Goal: Information Seeking & Learning: Learn about a topic

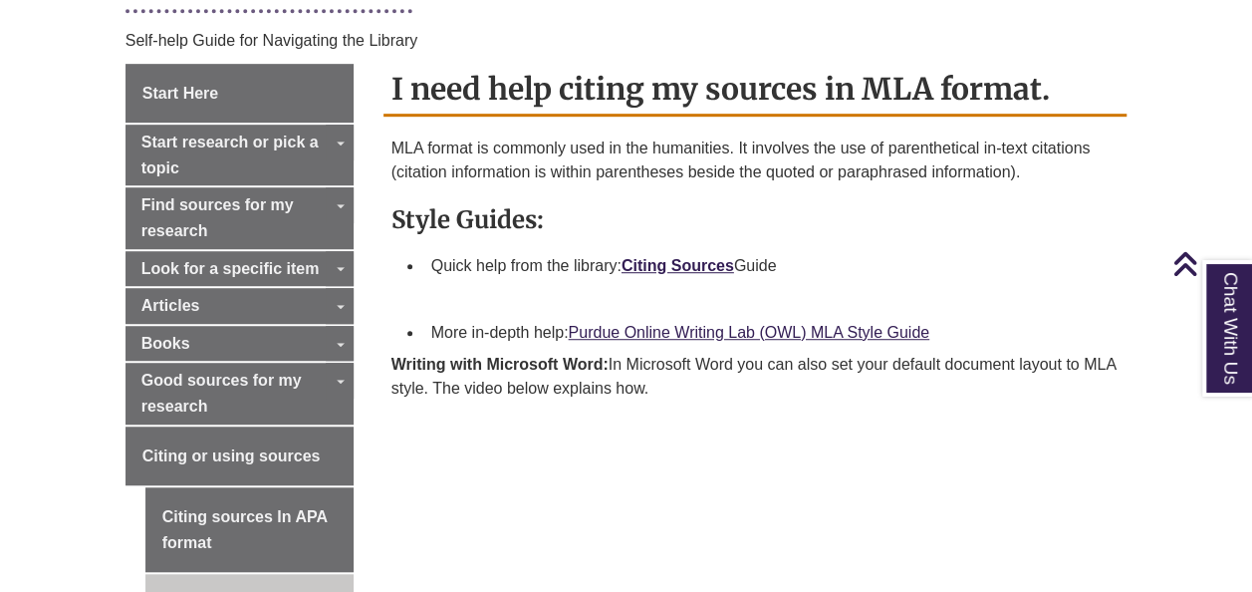
scroll to position [520, 0]
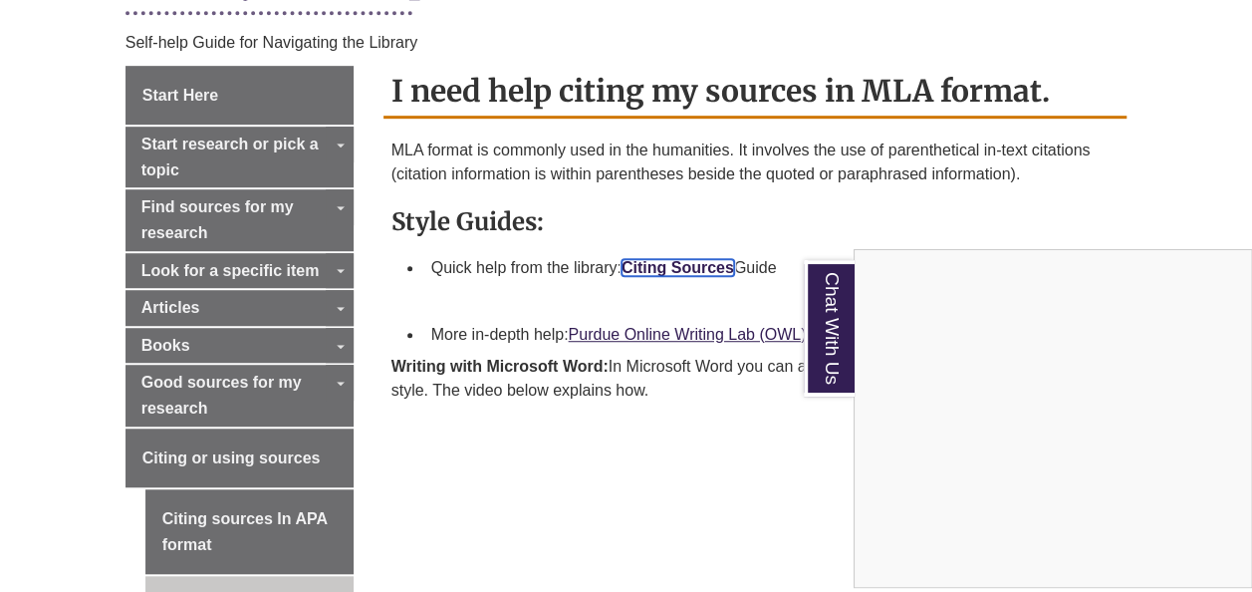
click at [681, 263] on div "Chat With Us" at bounding box center [626, 296] width 1252 height 592
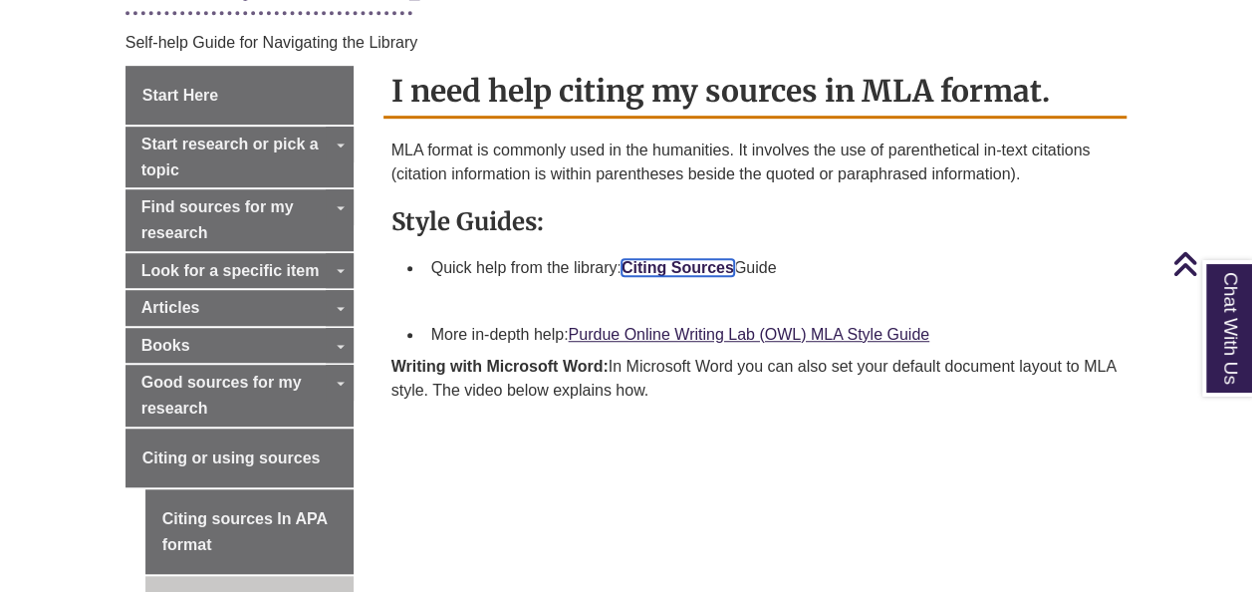
click at [681, 263] on link "Citing Sources" at bounding box center [678, 267] width 113 height 17
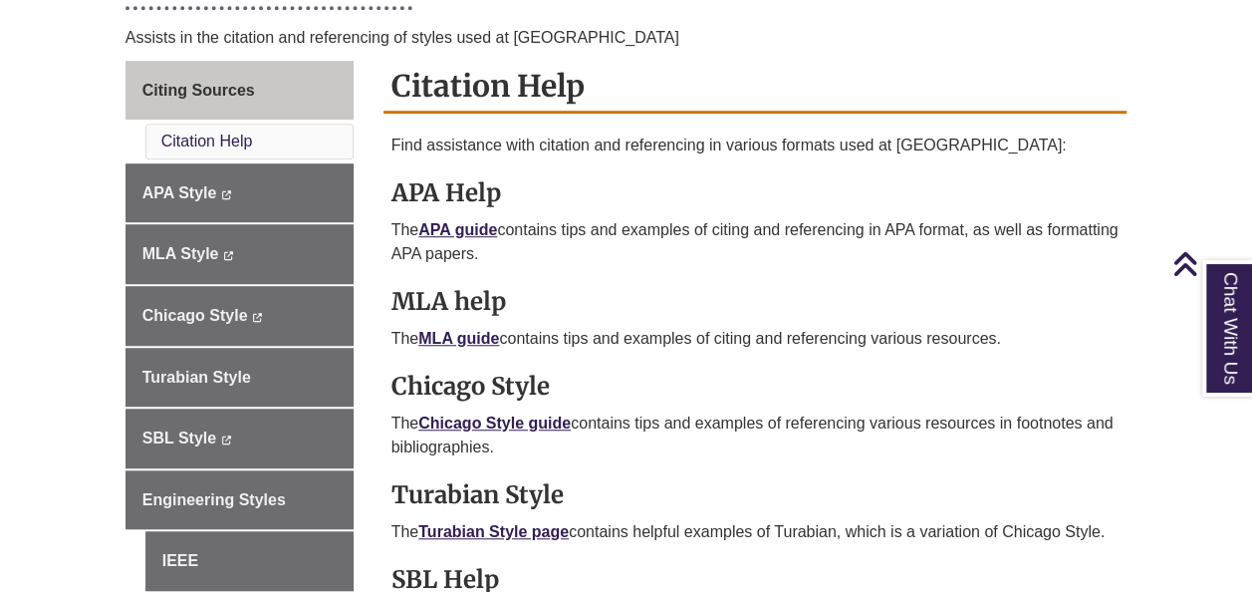
scroll to position [527, 0]
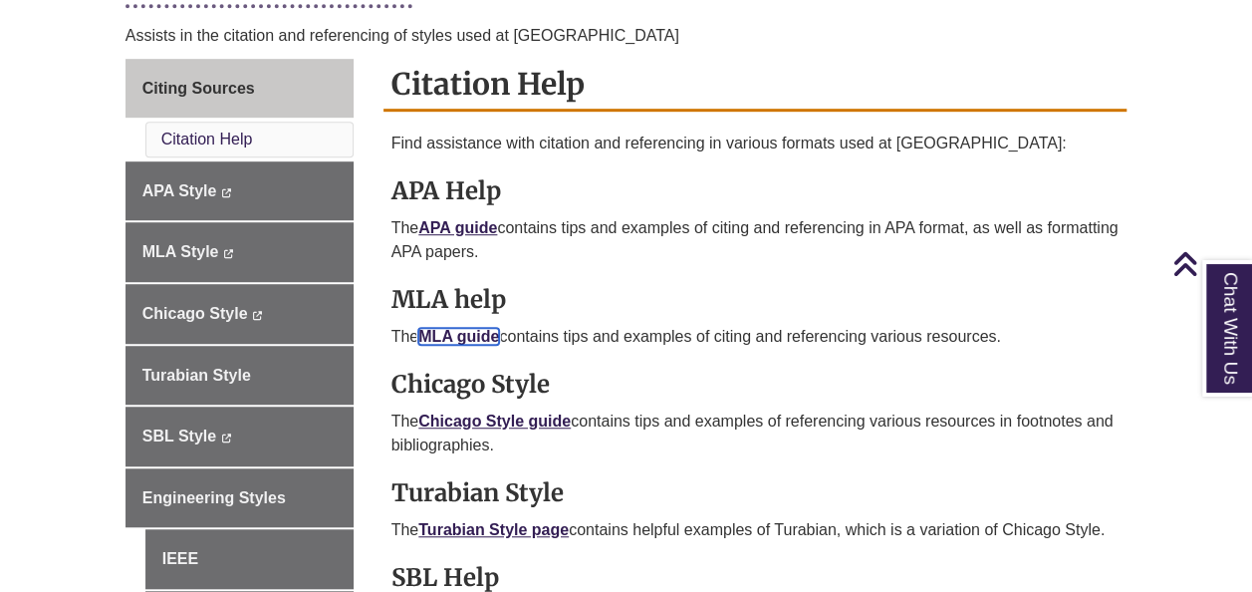
click at [456, 333] on link "MLA guide" at bounding box center [458, 336] width 81 height 17
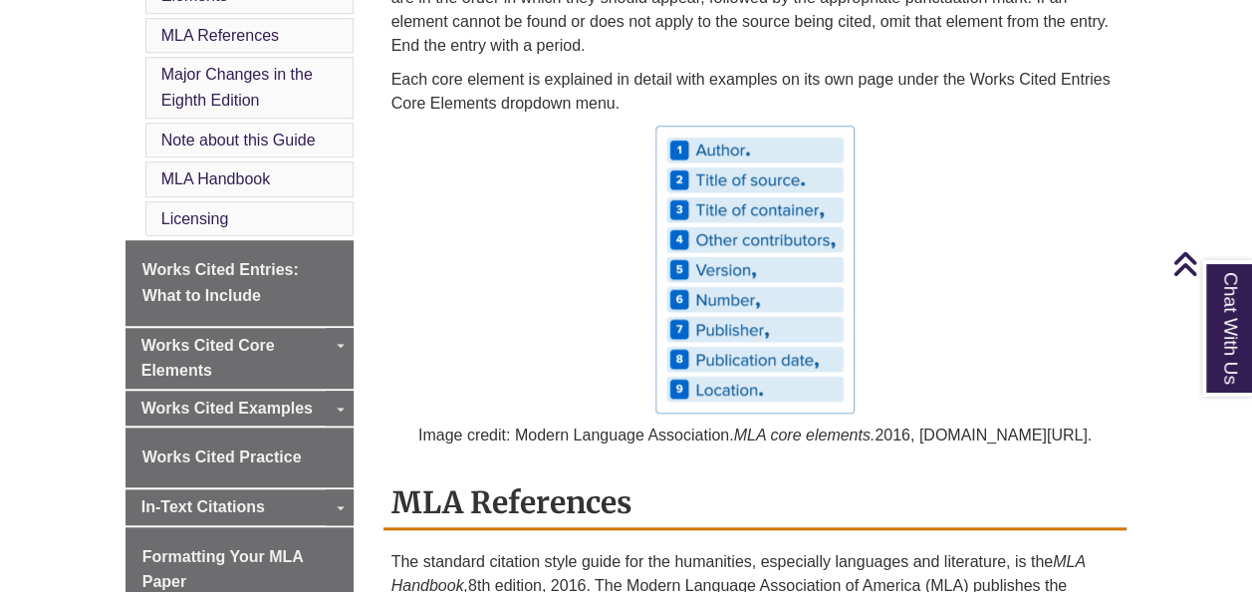
scroll to position [671, 0]
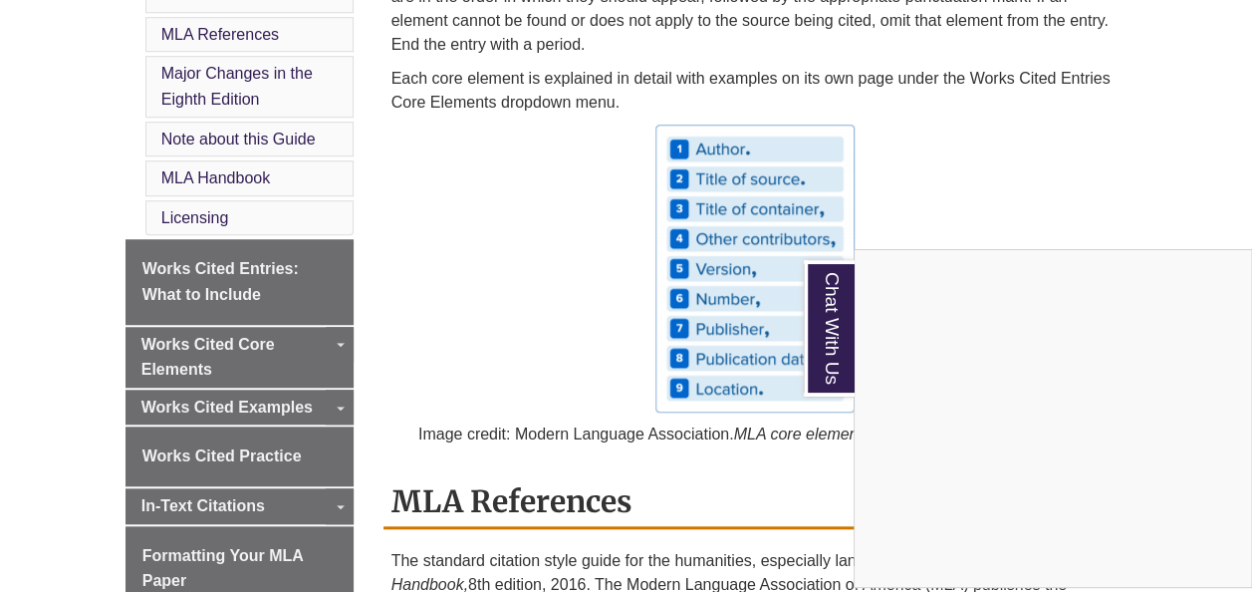
click at [401, 264] on div "Chat With Us" at bounding box center [626, 296] width 1252 height 592
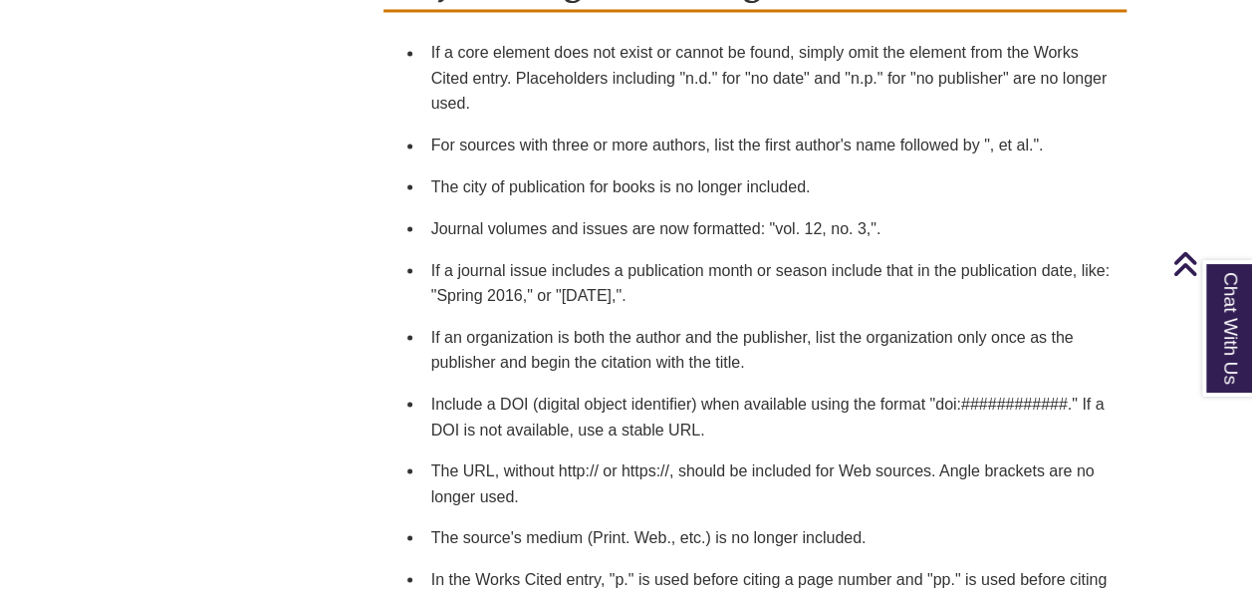
scroll to position [1696, 0]
